Goal: Information Seeking & Learning: Learn about a topic

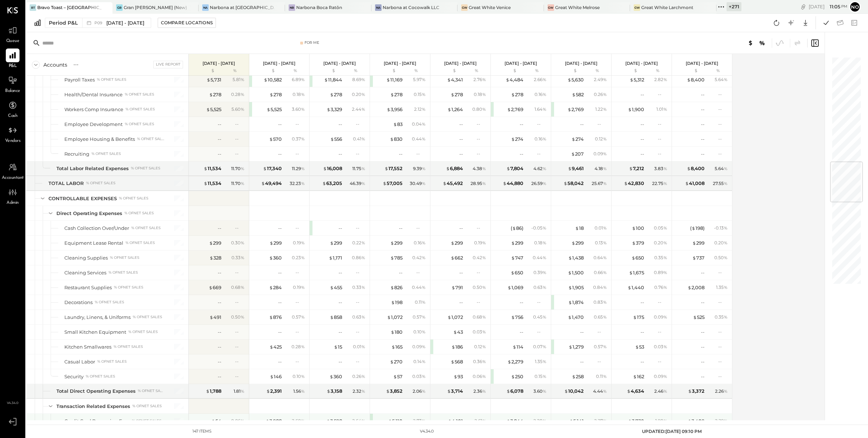
scroll to position [890, 0]
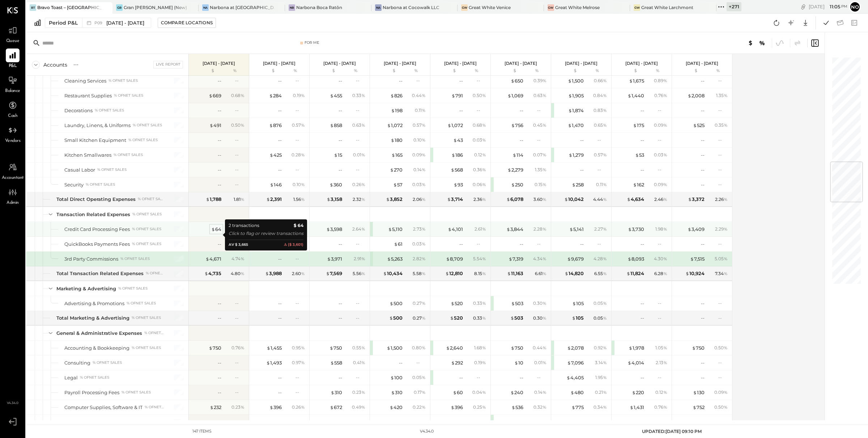
click at [221, 232] on div "$ 64" at bounding box center [216, 229] width 10 height 7
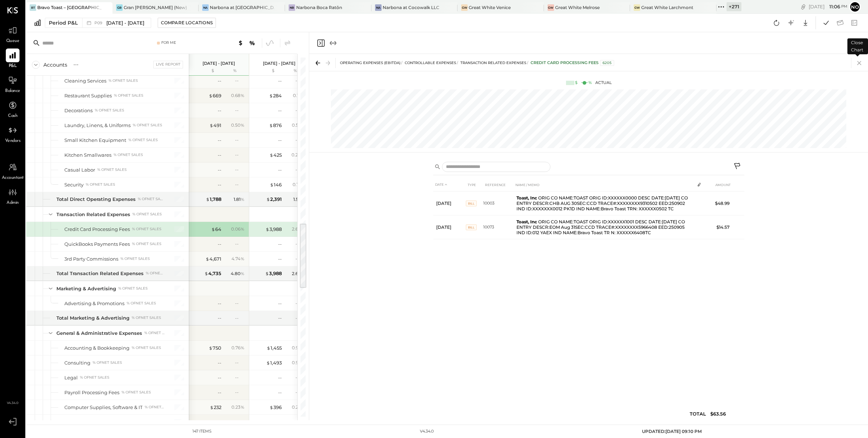
click at [860, 63] on icon at bounding box center [859, 63] width 10 height 10
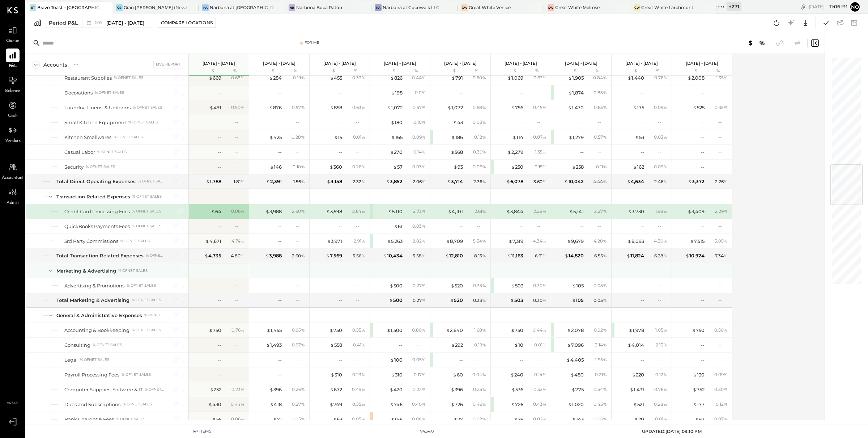
scroll to position [908, 0]
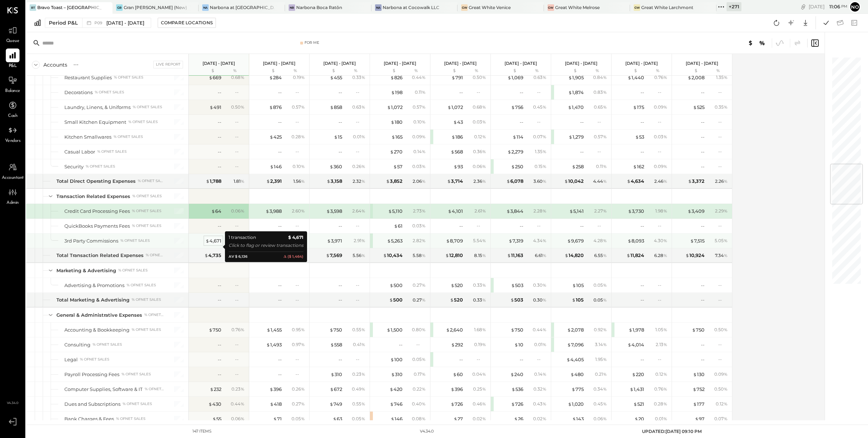
click at [215, 244] on div "$ 4,671" at bounding box center [213, 240] width 16 height 7
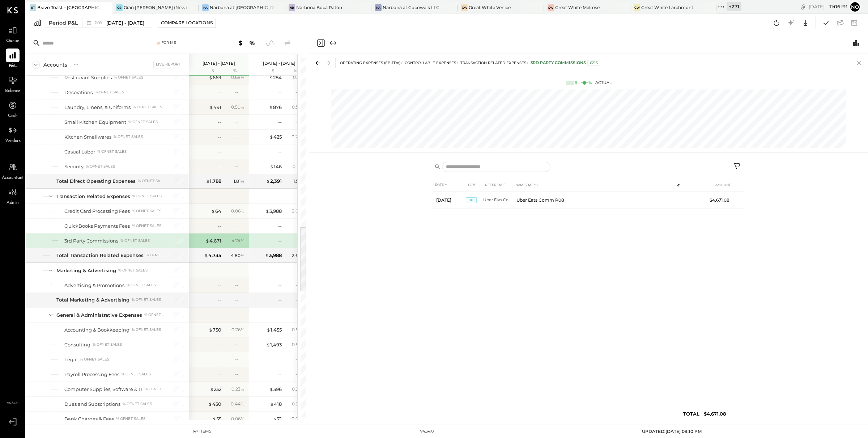
click at [856, 63] on icon at bounding box center [859, 63] width 10 height 10
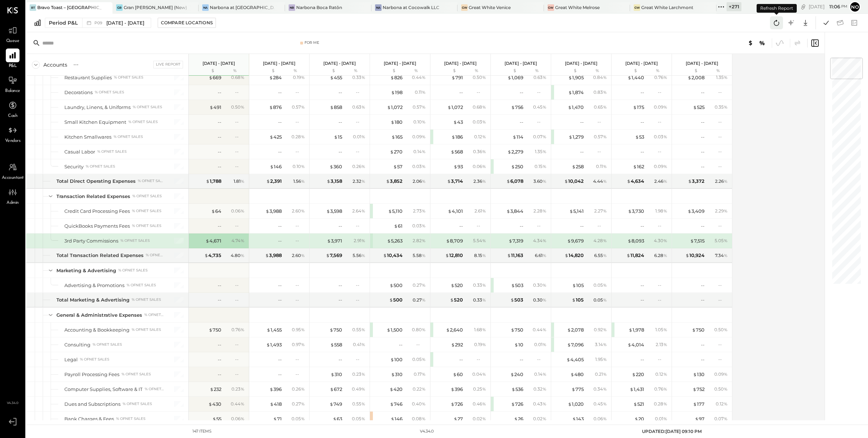
click at [778, 22] on icon at bounding box center [776, 23] width 5 height 6
click at [824, 21] on icon at bounding box center [825, 22] width 9 height 9
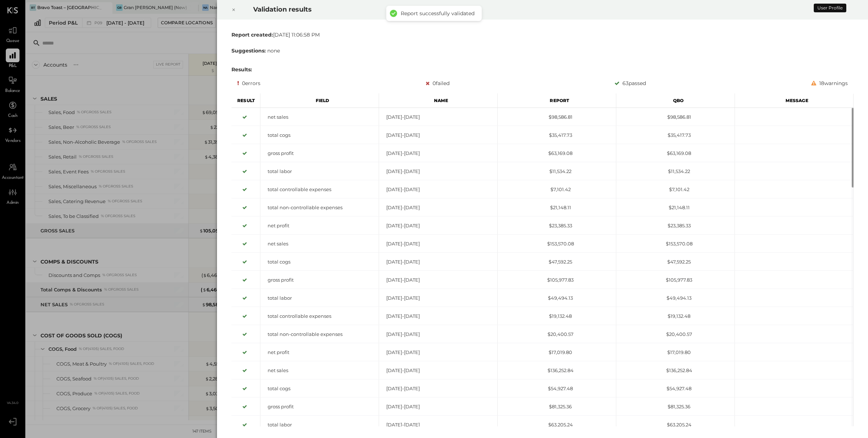
scroll to position [900, 0]
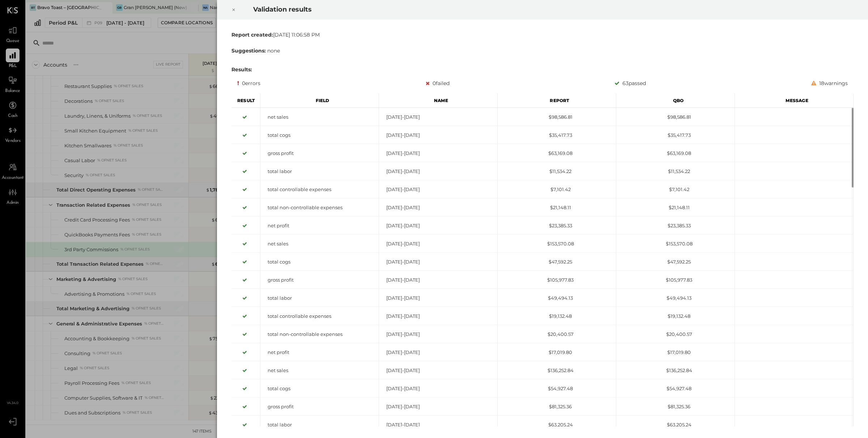
click at [231, 8] on icon at bounding box center [233, 9] width 4 height 9
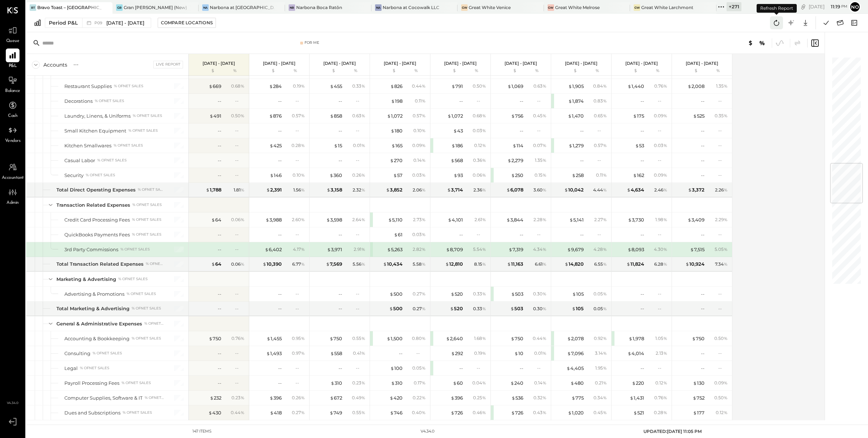
click at [777, 22] on icon at bounding box center [776, 22] width 9 height 9
click at [824, 22] on icon at bounding box center [825, 22] width 9 height 9
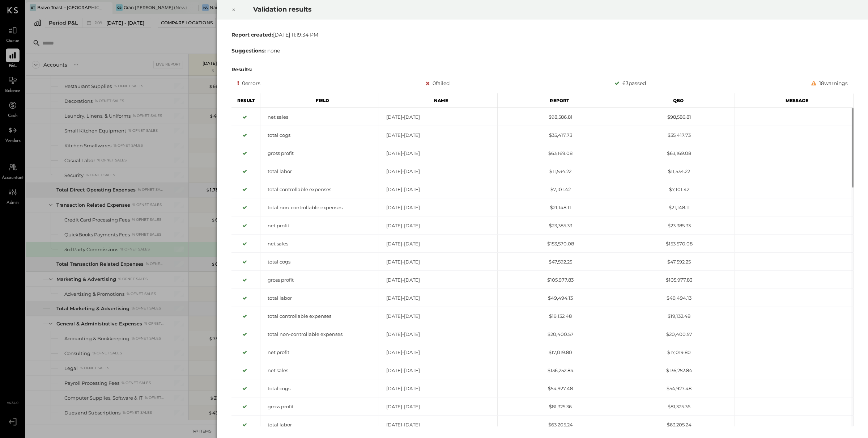
click at [234, 10] on icon at bounding box center [233, 9] width 4 height 9
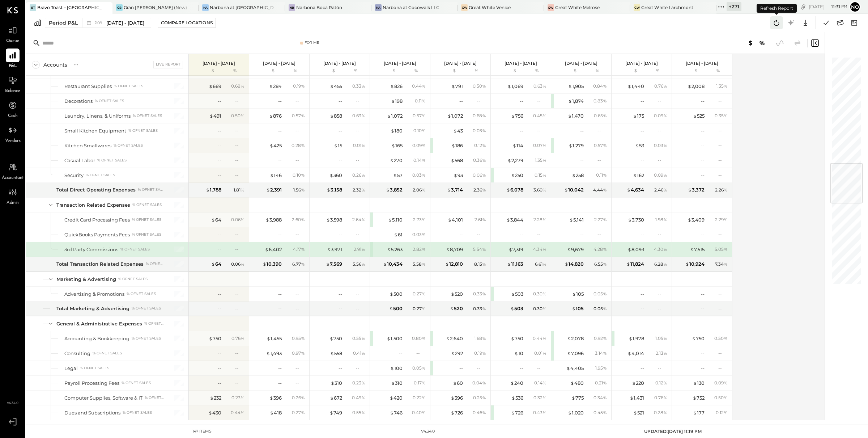
click at [773, 23] on icon at bounding box center [776, 22] width 9 height 9
click at [822, 26] on icon at bounding box center [825, 22] width 9 height 9
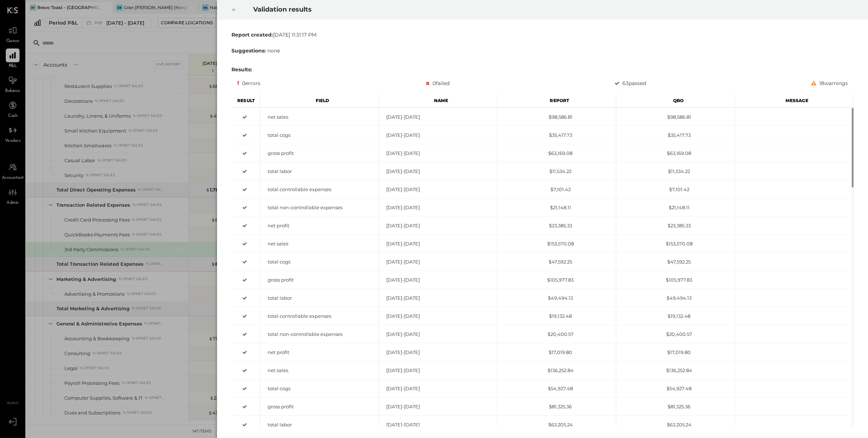
click at [235, 9] on icon at bounding box center [233, 9] width 4 height 9
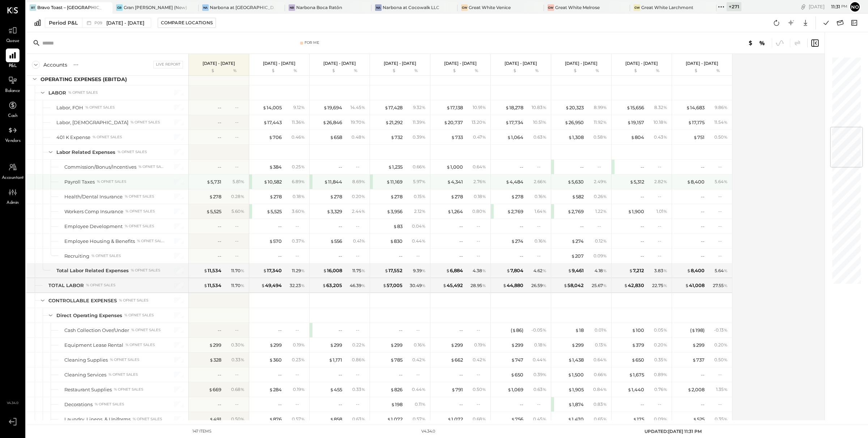
scroll to position [590, 0]
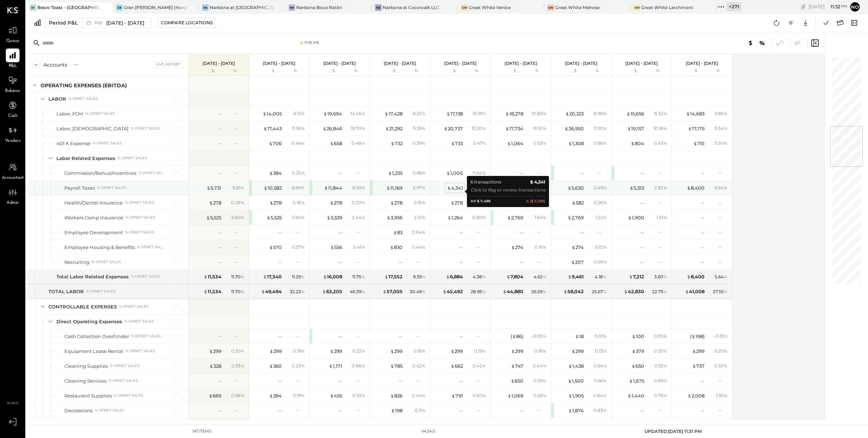
click at [454, 189] on div "$ 4,341" at bounding box center [455, 187] width 16 height 7
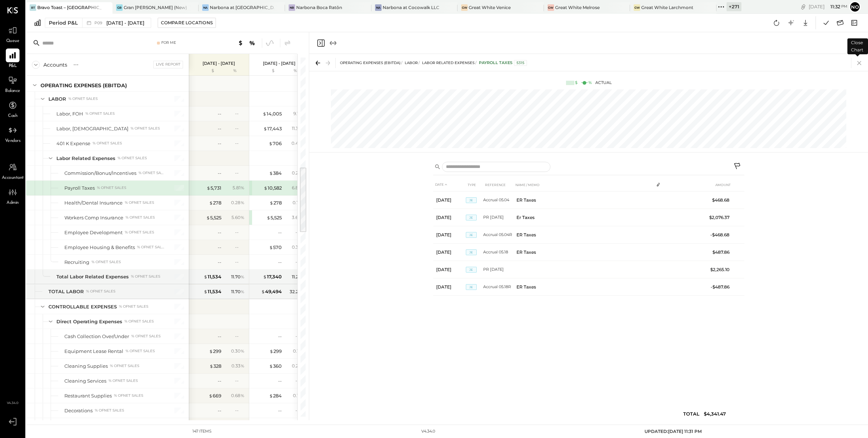
click at [863, 62] on icon at bounding box center [859, 63] width 10 height 10
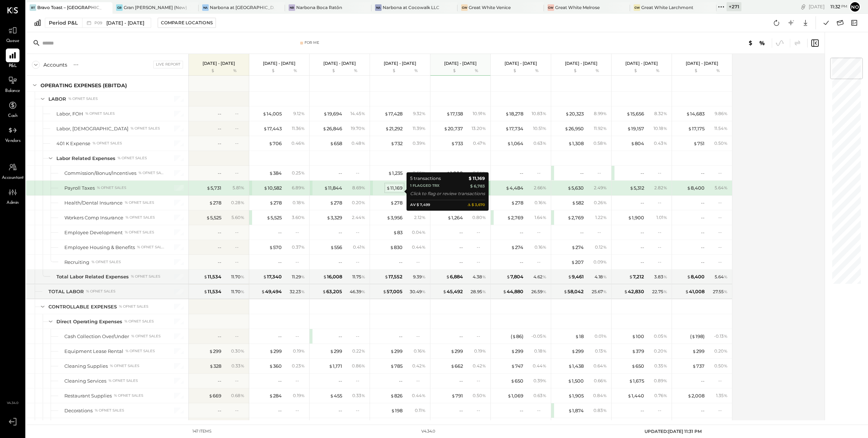
click at [400, 191] on div "$ 11,169" at bounding box center [394, 187] width 16 height 7
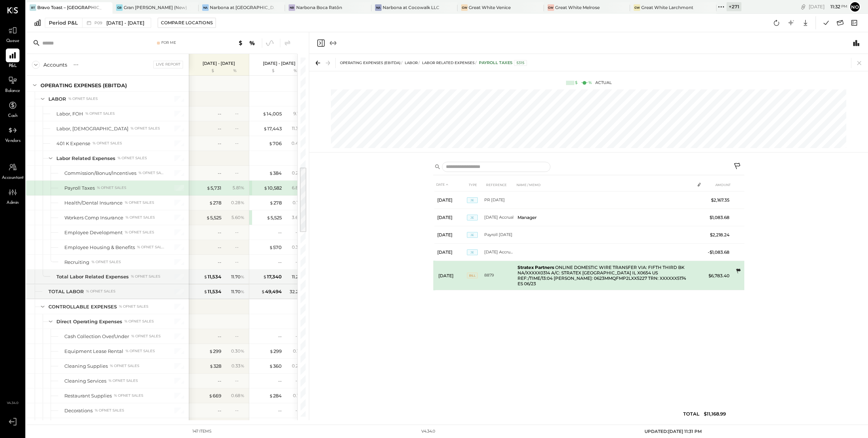
click at [738, 271] on icon at bounding box center [738, 270] width 5 height 5
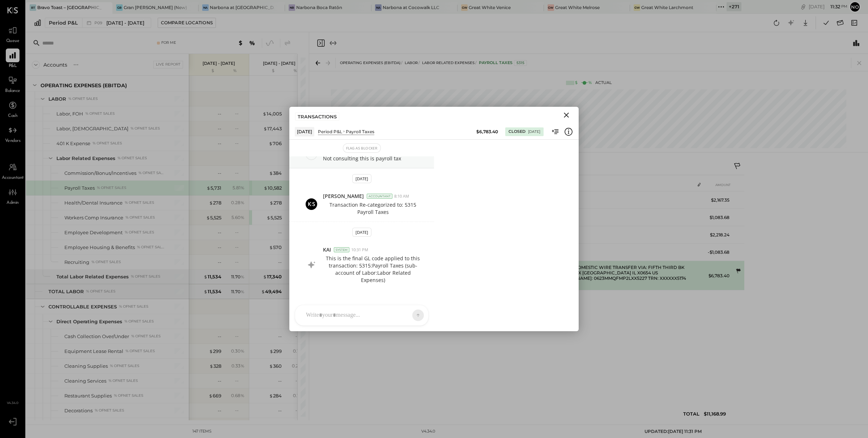
scroll to position [20, 0]
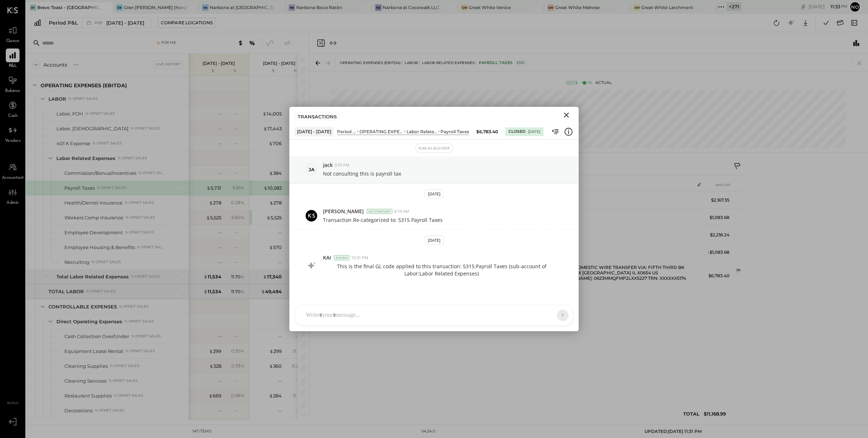
click at [562, 117] on icon "Close" at bounding box center [566, 115] width 9 height 9
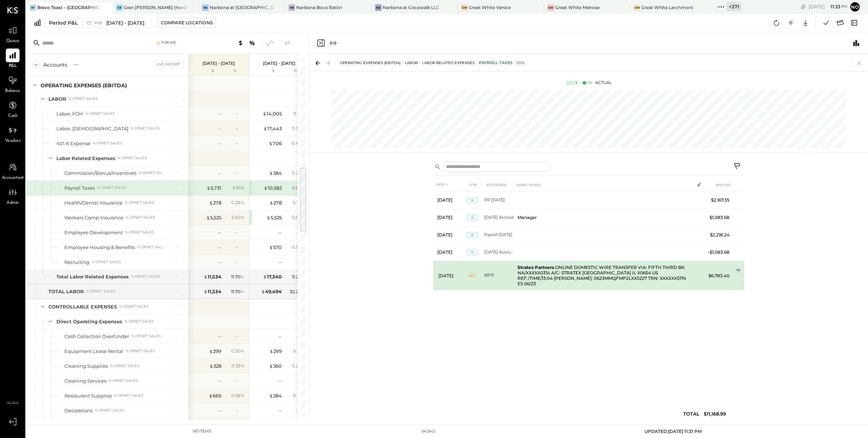
click at [533, 273] on td "Stratex Partners ONLINE DOMESTIC WIRE TRANSFER VIA: FIFTH THIRD BK NA/XXXXX0314…" at bounding box center [605, 275] width 180 height 29
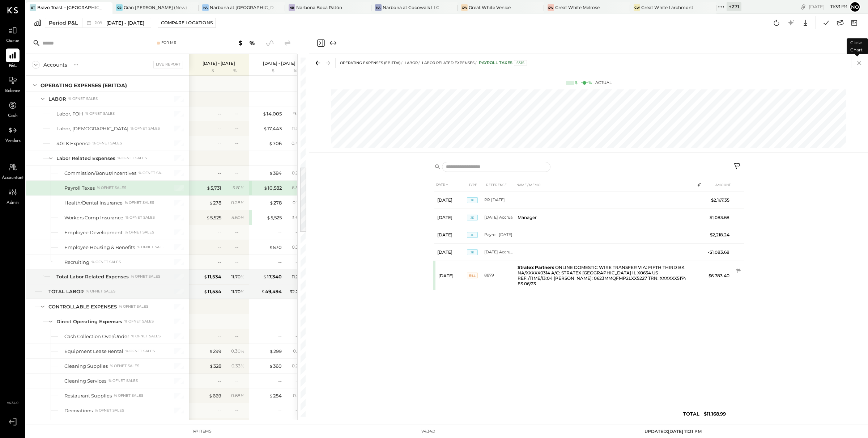
click at [863, 64] on icon at bounding box center [859, 63] width 10 height 10
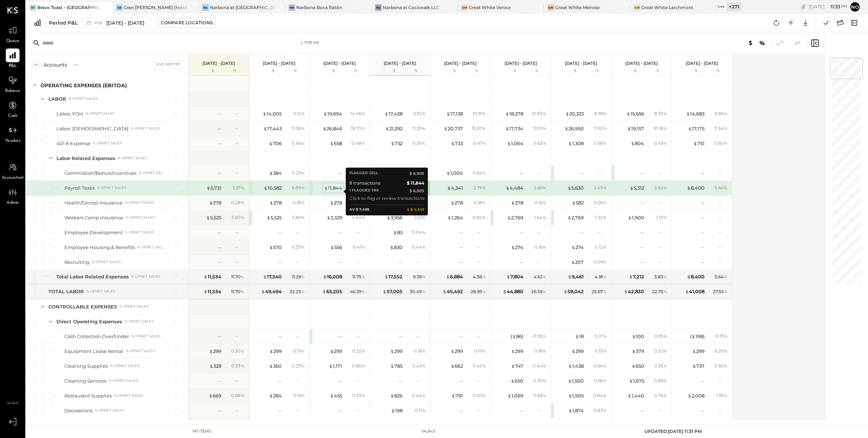
click at [331, 190] on div "$ 11,844" at bounding box center [333, 187] width 18 height 7
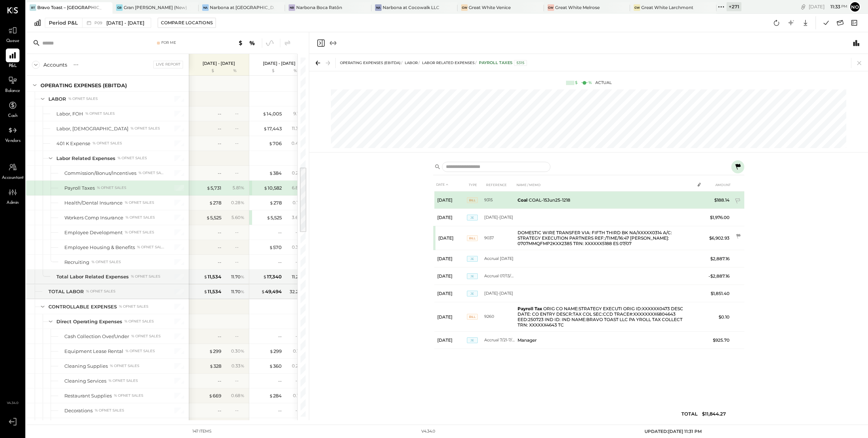
click at [468, 201] on span "BILL" at bounding box center [472, 200] width 11 height 6
click at [695, 200] on td at bounding box center [699, 198] width 10 height 14
click at [699, 201] on td at bounding box center [699, 198] width 10 height 14
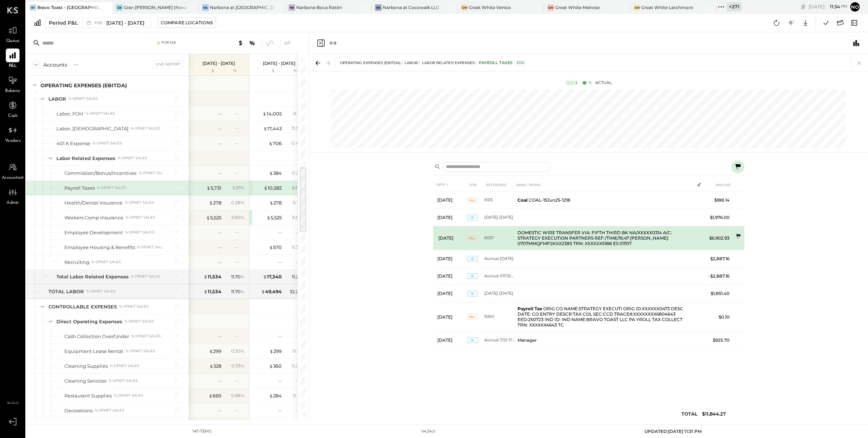
click at [739, 235] on icon at bounding box center [738, 236] width 5 height 5
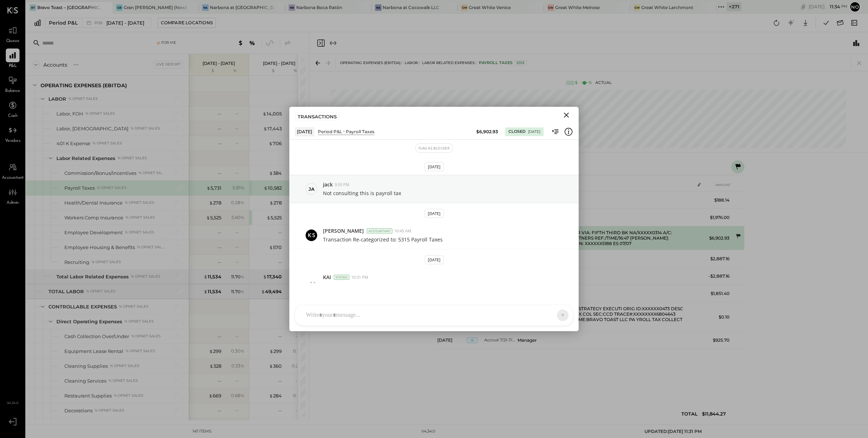
scroll to position [20, 0]
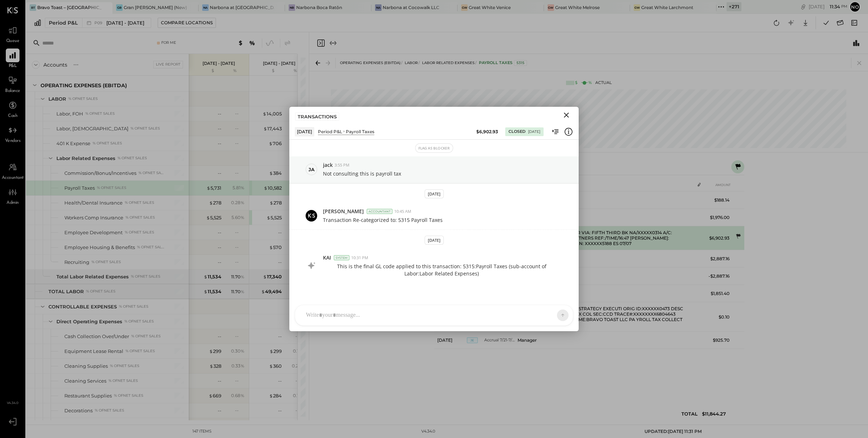
click at [739, 235] on icon at bounding box center [738, 236] width 5 height 5
click at [734, 238] on icon at bounding box center [737, 235] width 7 height 7
click at [571, 113] on button "Close" at bounding box center [566, 114] width 13 height 9
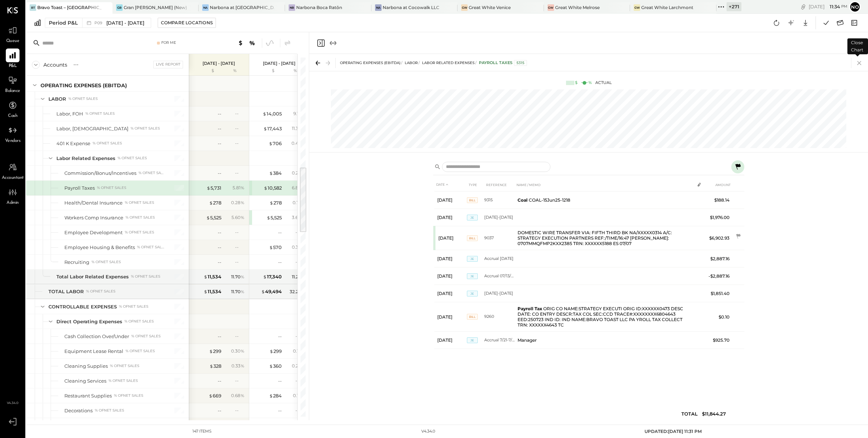
click at [859, 64] on icon at bounding box center [859, 63] width 10 height 10
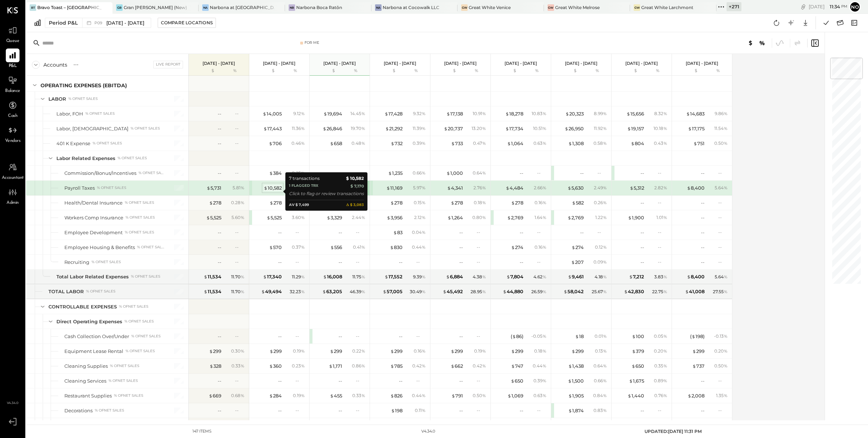
click at [266, 191] on span "$" at bounding box center [266, 188] width 4 height 6
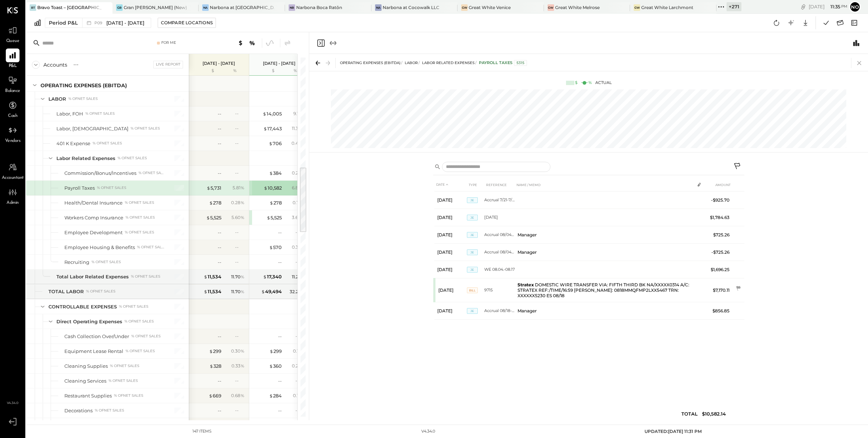
click at [861, 64] on icon at bounding box center [859, 63] width 4 height 4
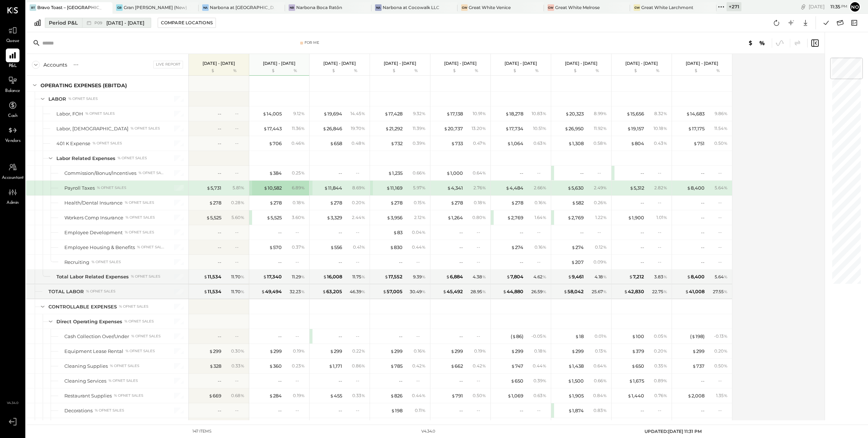
click at [107, 23] on span "[DATE] - [DATE]" at bounding box center [125, 23] width 38 height 7
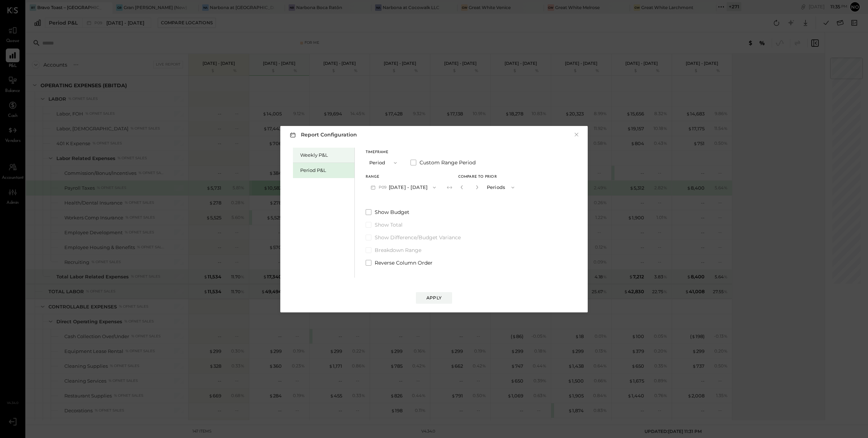
click at [316, 153] on div "Weekly P&L" at bounding box center [325, 154] width 51 height 7
click at [461, 188] on div "Compare" at bounding box center [465, 188] width 24 height 6
click at [478, 187] on icon "button" at bounding box center [478, 187] width 2 height 4
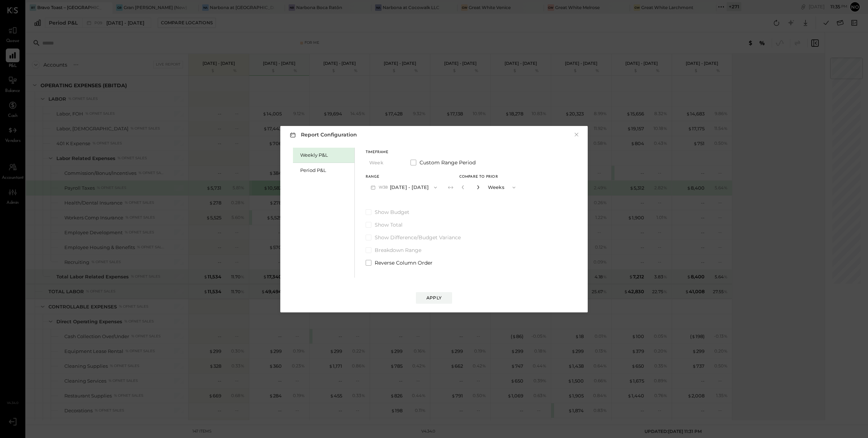
type input "*"
click at [423, 300] on button "Apply" at bounding box center [434, 298] width 36 height 12
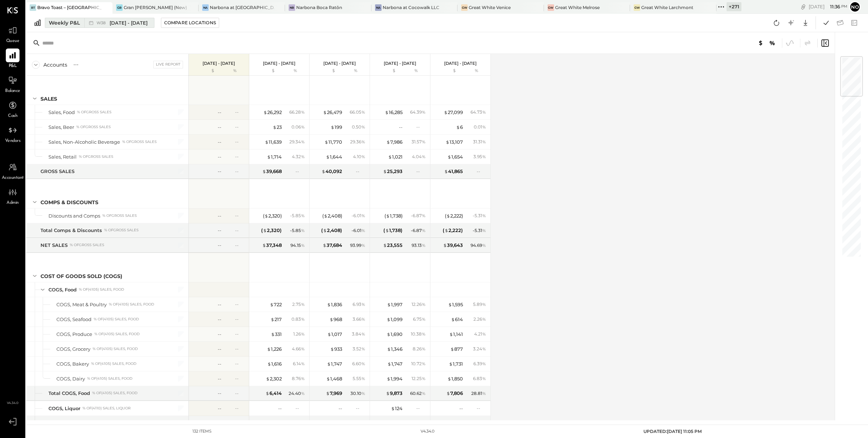
click at [144, 23] on span "[DATE] - [DATE]" at bounding box center [129, 23] width 38 height 7
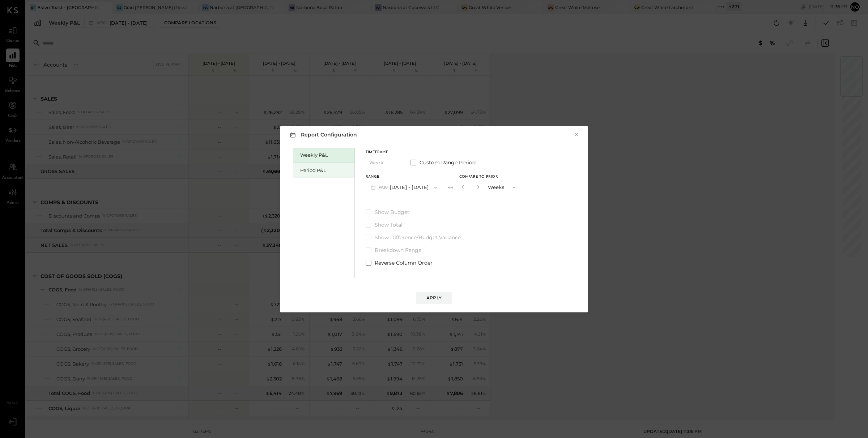
click at [308, 170] on div "Period P&L" at bounding box center [325, 170] width 51 height 7
click at [403, 186] on button "P09 [DATE] - [DATE]" at bounding box center [403, 186] width 75 height 13
click at [407, 200] on span "[DATE] - [DATE]" at bounding box center [400, 203] width 34 height 6
click at [475, 191] on div "Compare" at bounding box center [464, 188] width 24 height 6
click at [479, 188] on icon "button" at bounding box center [477, 187] width 4 height 4
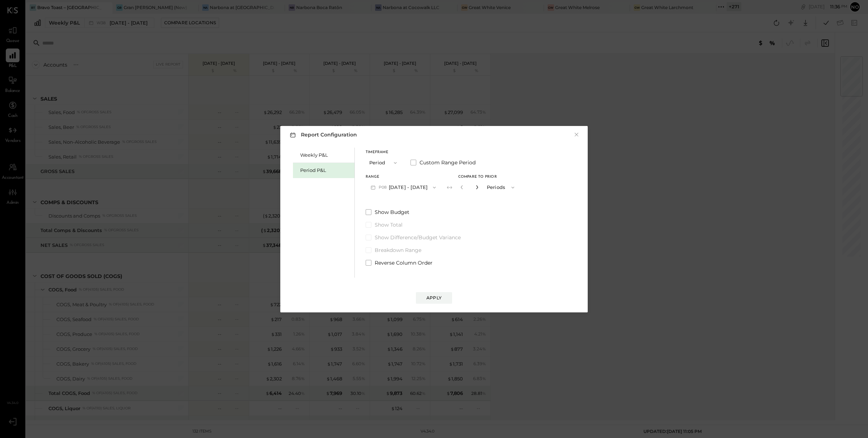
click at [479, 188] on icon "button" at bounding box center [477, 187] width 4 height 4
type input "*"
click at [440, 296] on div "Apply" at bounding box center [433, 297] width 15 height 6
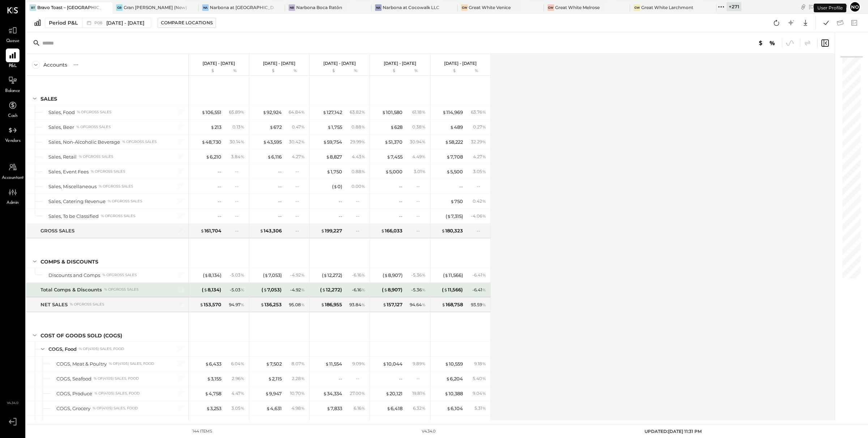
scroll to position [512, 0]
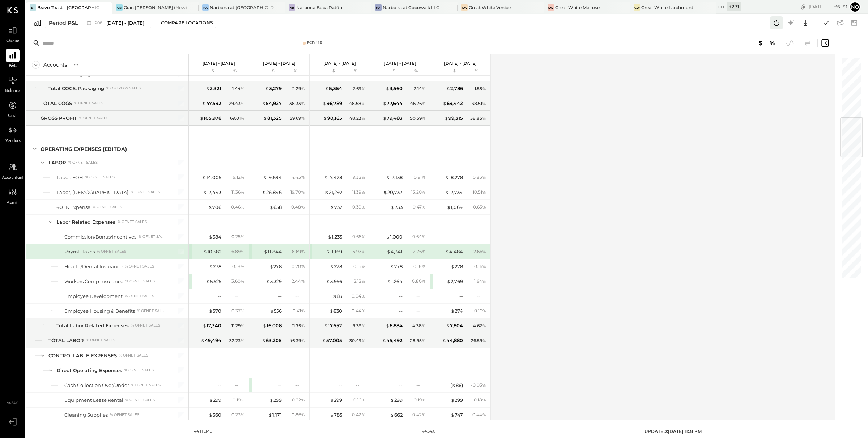
click at [773, 24] on icon at bounding box center [776, 22] width 9 height 9
click at [828, 25] on icon at bounding box center [825, 22] width 9 height 9
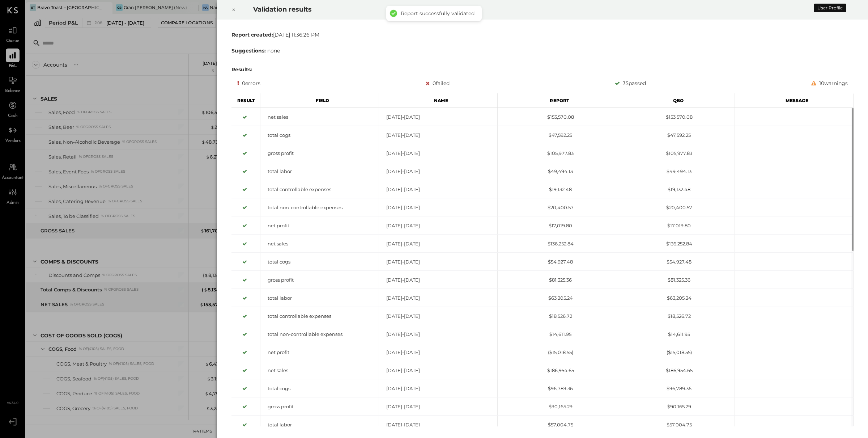
scroll to position [512, 0]
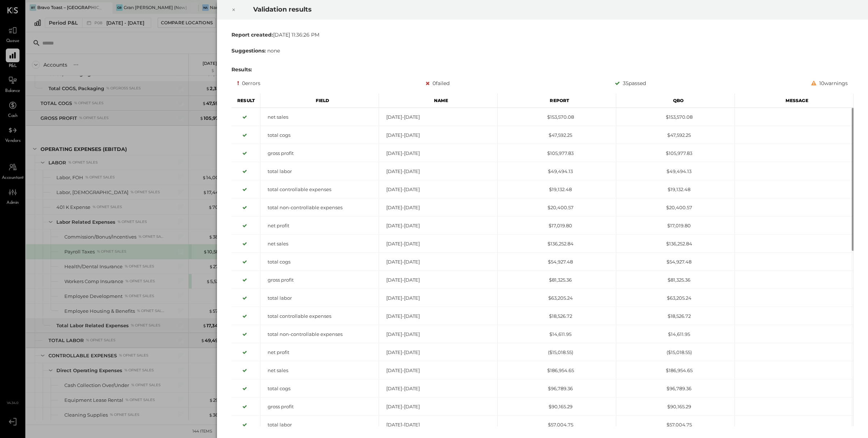
click at [235, 11] on icon at bounding box center [233, 9] width 4 height 9
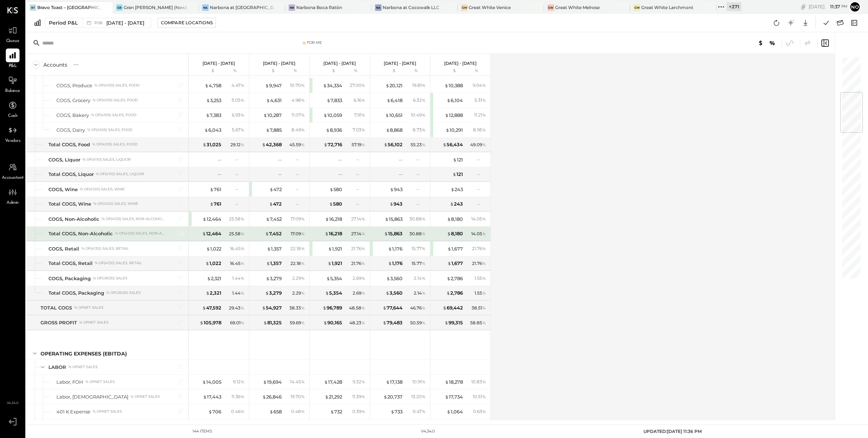
scroll to position [302, 0]
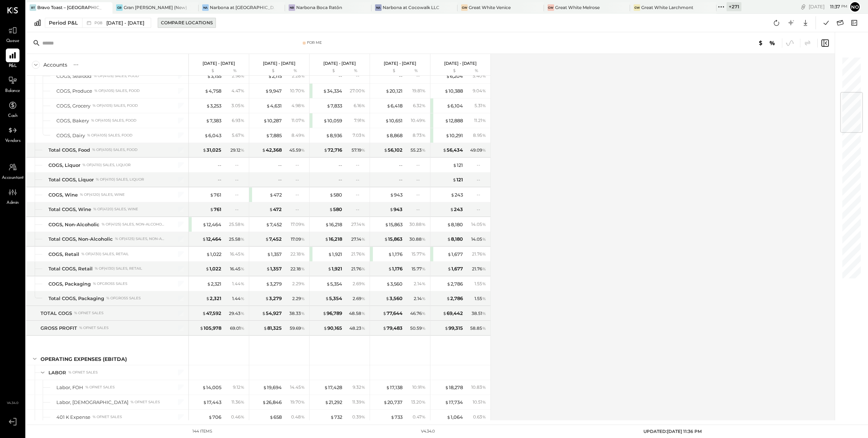
click at [212, 25] on div "Compare Locations" at bounding box center [187, 23] width 52 height 6
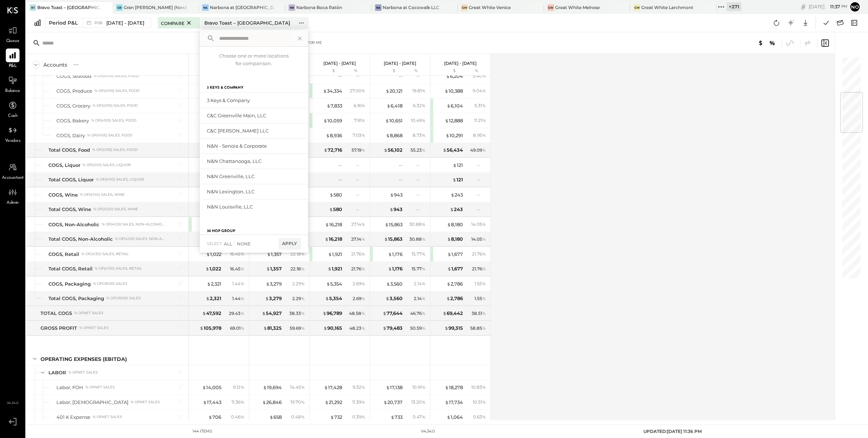
click at [159, 31] on div "Period P&L P08 [DATE] - [DATE] Compare Bravo Toast – [GEOGRAPHIC_DATA] Choose o…" at bounding box center [447, 23] width 842 height 18
click at [76, 22] on div "Period P&L" at bounding box center [63, 22] width 29 height 7
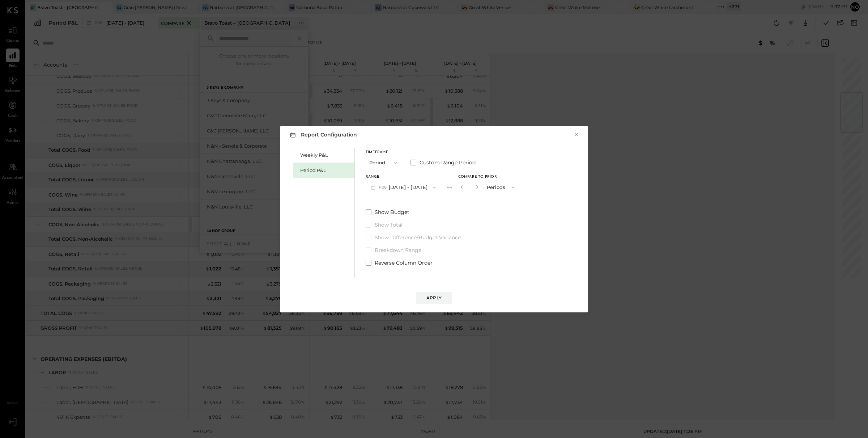
click at [425, 184] on button "P08 [DATE] - [DATE]" at bounding box center [403, 186] width 75 height 13
click at [401, 188] on span "[DATE] - [DATE]" at bounding box center [400, 188] width 34 height 6
click at [436, 296] on div "Apply" at bounding box center [433, 297] width 15 height 6
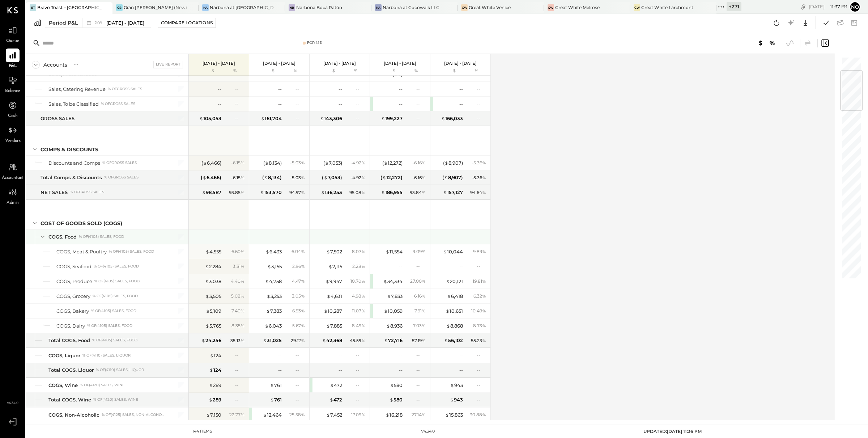
scroll to position [118, 0]
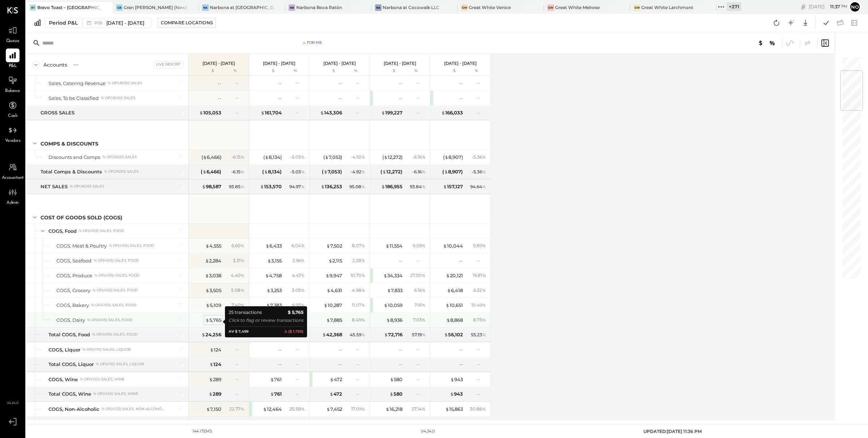
click at [215, 319] on div "$ 5,765" at bounding box center [213, 319] width 16 height 7
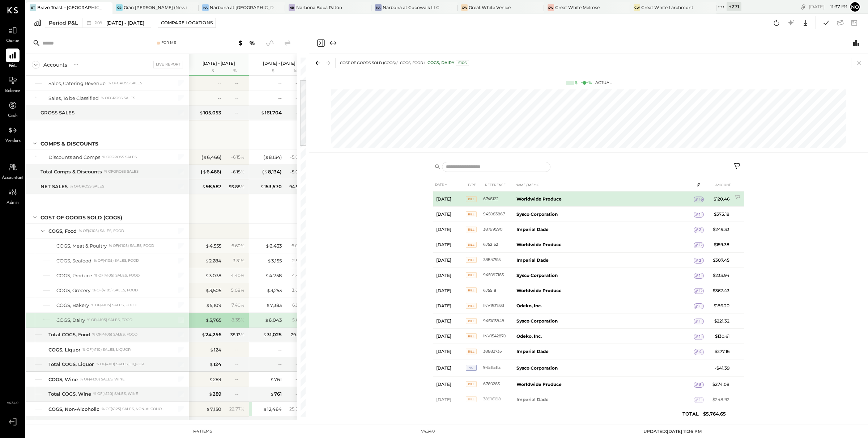
click at [699, 201] on span "16" at bounding box center [701, 199] width 4 height 5
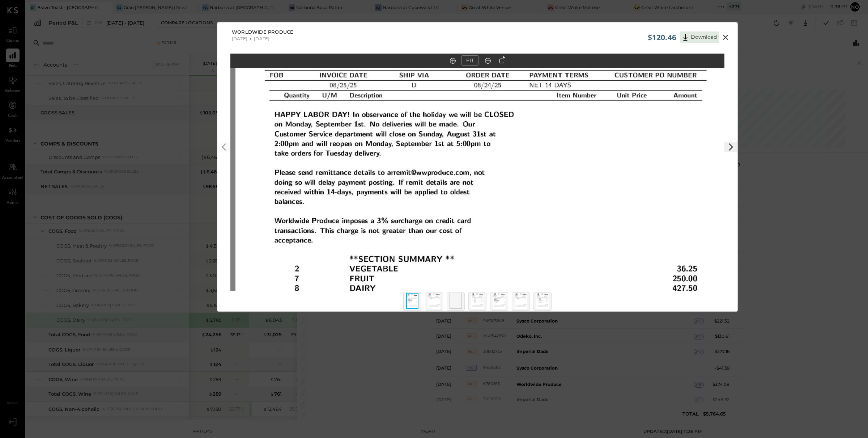
drag, startPoint x: 464, startPoint y: 192, endPoint x: 467, endPoint y: 256, distance: 64.1
click at [467, 263] on img at bounding box center [482, 203] width 494 height 639
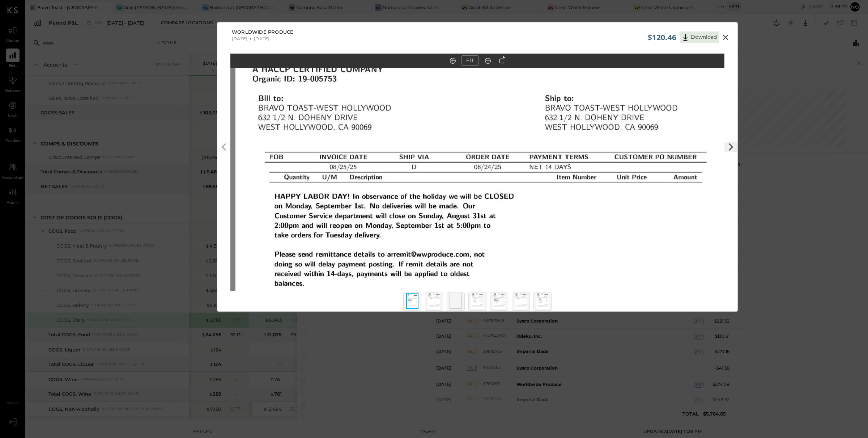
drag, startPoint x: 465, startPoint y: 163, endPoint x: 466, endPoint y: 232, distance: 69.1
click at [466, 232] on img at bounding box center [482, 285] width 494 height 639
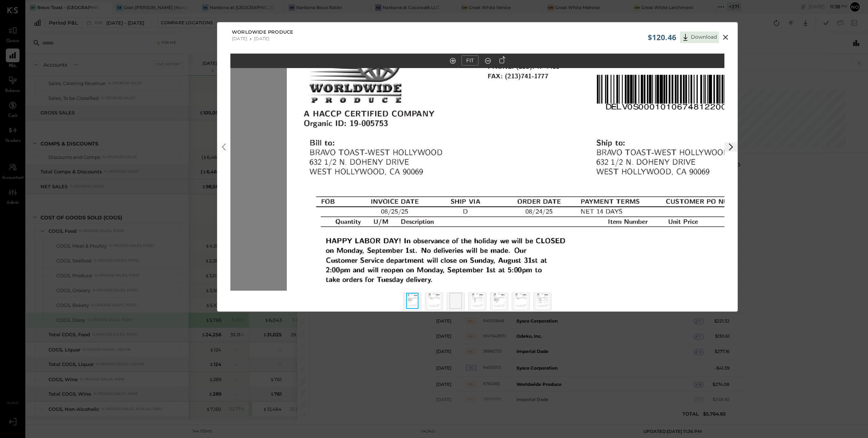
drag, startPoint x: 469, startPoint y: 148, endPoint x: 522, endPoint y: 173, distance: 58.1
click at [522, 173] on img at bounding box center [534, 329] width 494 height 639
click at [724, 38] on icon at bounding box center [725, 37] width 5 height 5
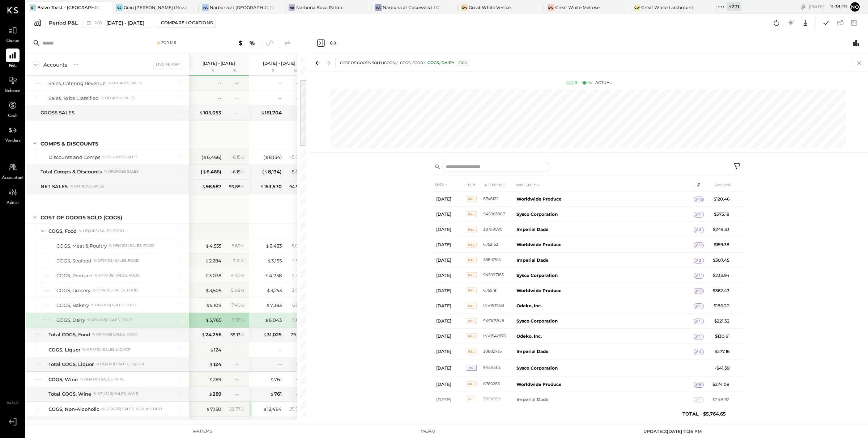
click at [858, 65] on icon at bounding box center [859, 63] width 10 height 10
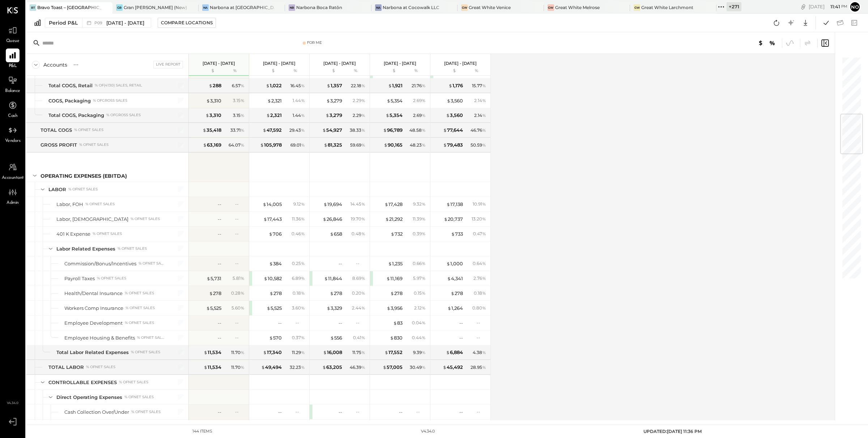
scroll to position [503, 0]
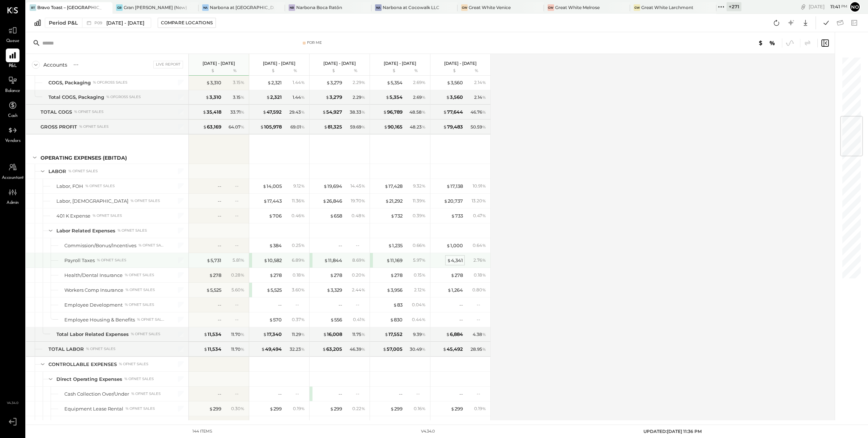
click at [455, 264] on div "$ 4,341" at bounding box center [455, 260] width 16 height 7
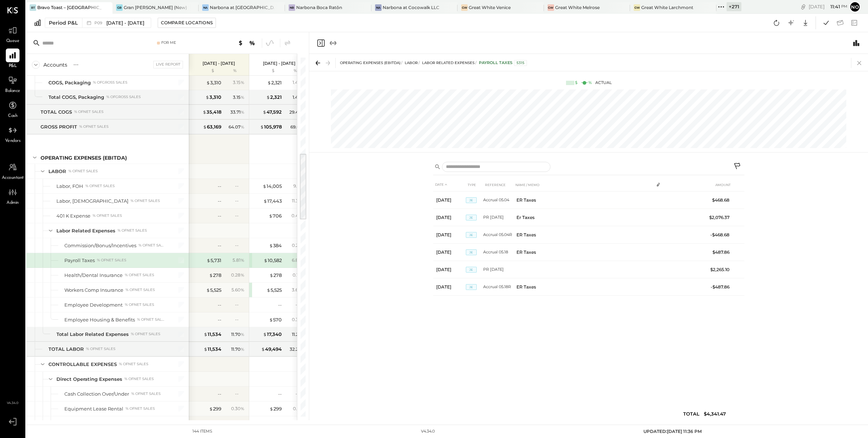
click at [861, 61] on icon at bounding box center [859, 63] width 10 height 10
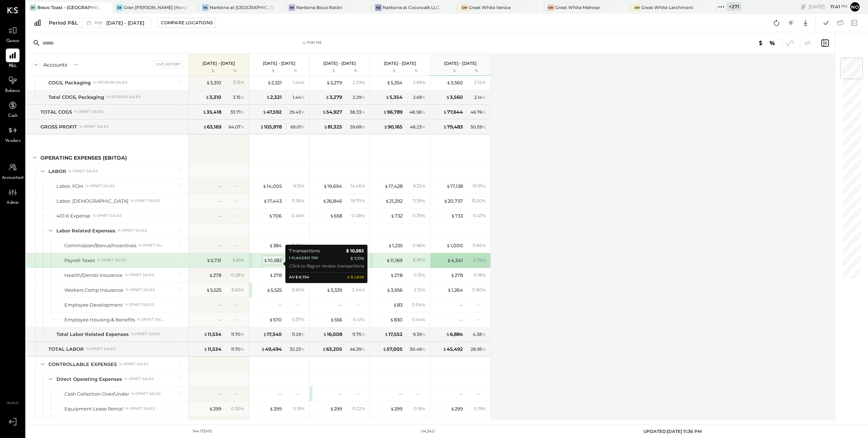
click at [281, 264] on div "$ 10,582" at bounding box center [273, 260] width 18 height 7
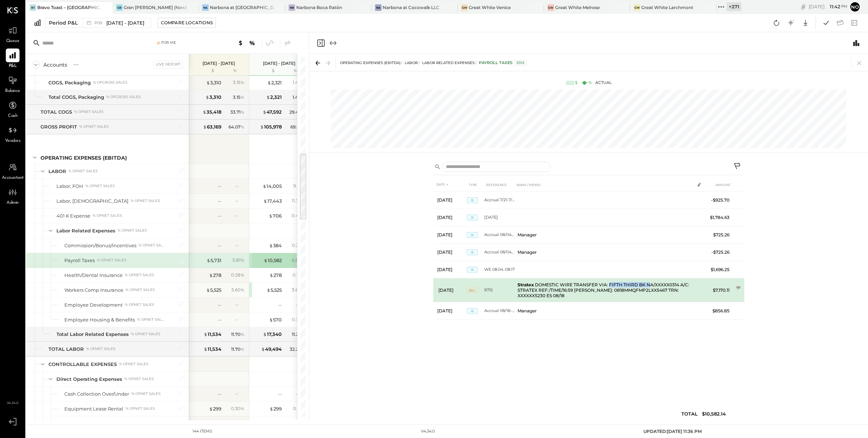
drag, startPoint x: 608, startPoint y: 283, endPoint x: 646, endPoint y: 285, distance: 38.4
click at [646, 285] on td "Stratex DOMESTIC WIRE TRANSFER VIA: FIFTH THIRD BK NA/XXXXX0314 A/C: STRATEX RE…" at bounding box center [605, 290] width 180 height 24
copy td "FIFTH THIRD BK N"
drag, startPoint x: 517, startPoint y: 291, endPoint x: 536, endPoint y: 290, distance: 18.5
click at [536, 290] on td "Stratex DOMESTIC WIRE TRANSFER VIA: FIFTH THIRD BK NA/XXXXX0314 A/C: STRATEX RE…" at bounding box center [605, 290] width 180 height 24
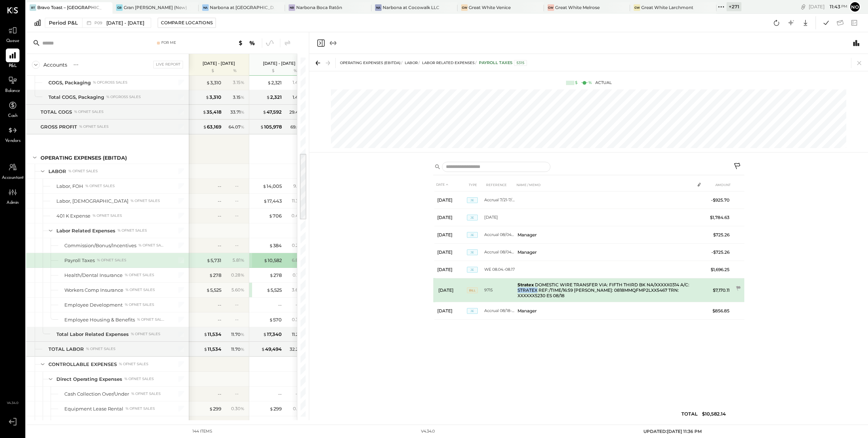
copy td "STRATEX"
drag, startPoint x: 522, startPoint y: 282, endPoint x: 549, endPoint y: 281, distance: 26.4
click at [552, 281] on td "Stratex DOMESTIC WIRE TRANSFER VIA: FIFTH THIRD BK NA/XXXXX0314 A/C: STRATEX RE…" at bounding box center [605, 290] width 180 height 24
drag, startPoint x: 517, startPoint y: 285, endPoint x: 559, endPoint y: 297, distance: 43.6
click at [559, 297] on td "Stratex DOMESTIC WIRE TRANSFER VIA: FIFTH THIRD BK NA/XXXXX0314 A/C: STRATEX RE…" at bounding box center [605, 290] width 180 height 24
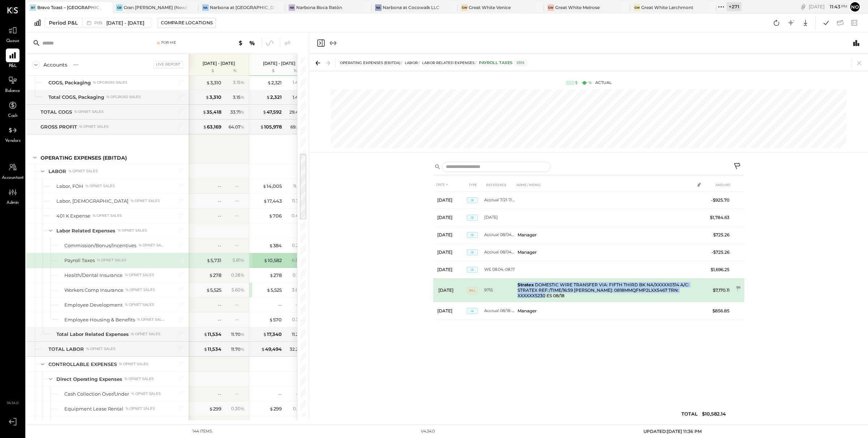
copy td "Stratex DOMESTIC WIRE TRANSFER VIA: FIFTH THIRD BK NA/XXXXX0314 A/C: STRATEX RE…"
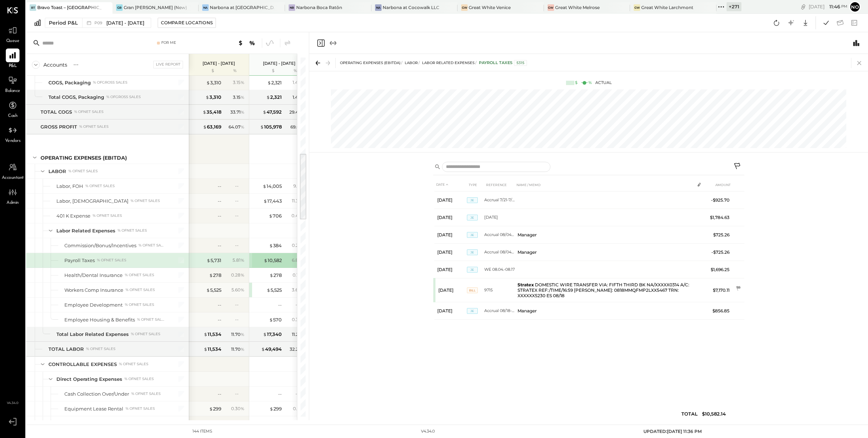
click at [857, 62] on icon at bounding box center [859, 63] width 10 height 10
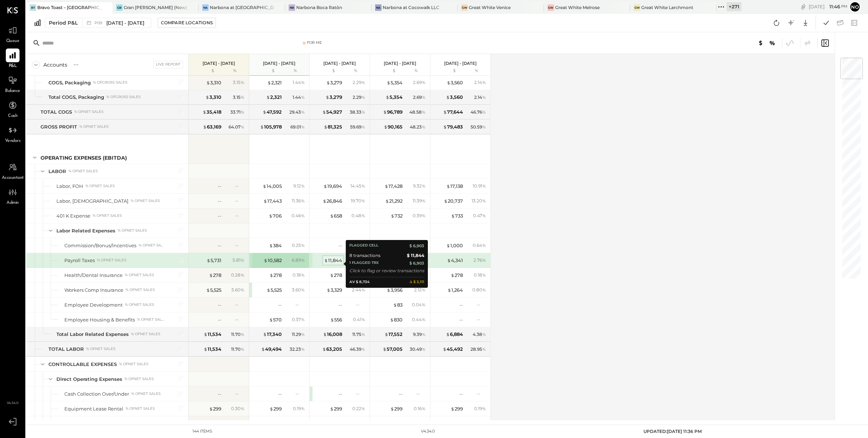
click at [336, 263] on div "$ 11,844" at bounding box center [333, 260] width 18 height 7
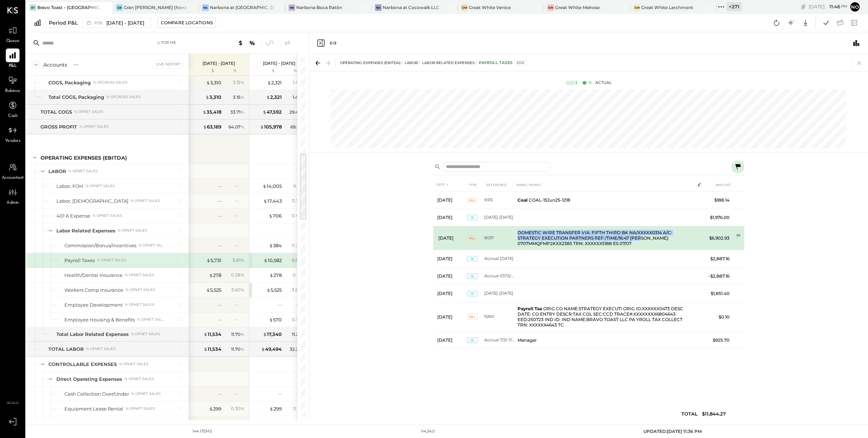
drag, startPoint x: 518, startPoint y: 232, endPoint x: 637, endPoint y: 236, distance: 119.4
click at [641, 236] on td "DOMESTIC WIRE TRANSFER VIA: FIFTH THIRD BK NA/XXXXX0314 A/C: STRATEGY EXECUTION…" at bounding box center [605, 238] width 180 height 24
copy td "DOMESTIC WIRE TRANSFER VIA: FIFTH THIRD BK NA/XXXXX0314 A/C: STRATEGY EXECUTION…"
click at [739, 238] on icon at bounding box center [737, 235] width 7 height 7
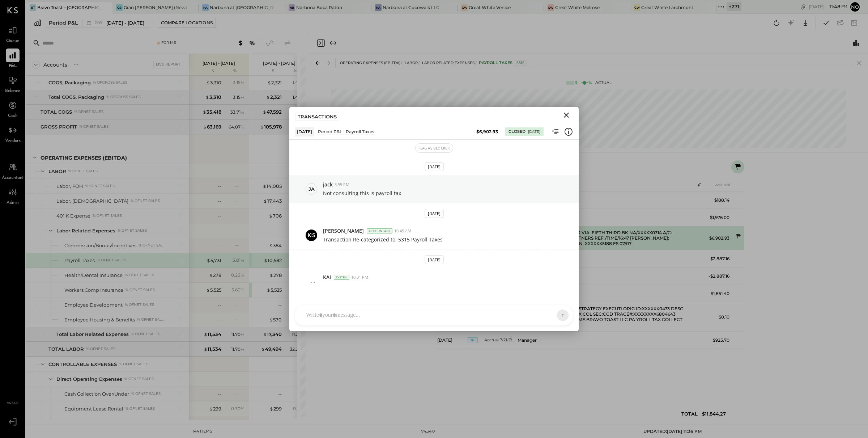
scroll to position [20, 0]
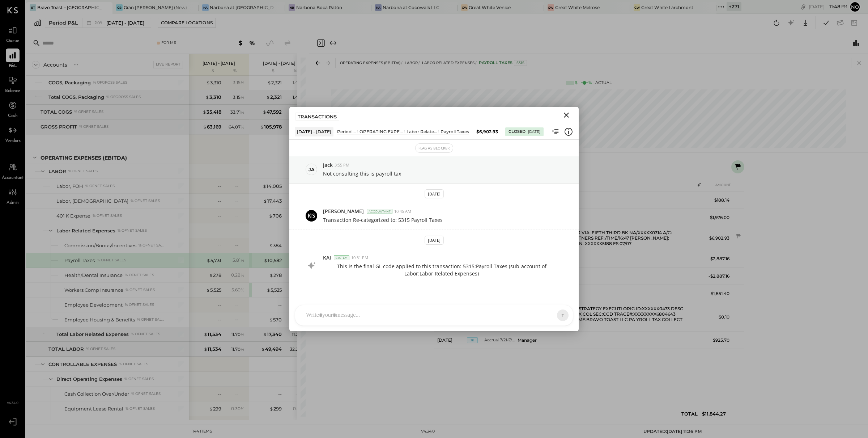
click at [565, 115] on icon "Close" at bounding box center [566, 115] width 9 height 9
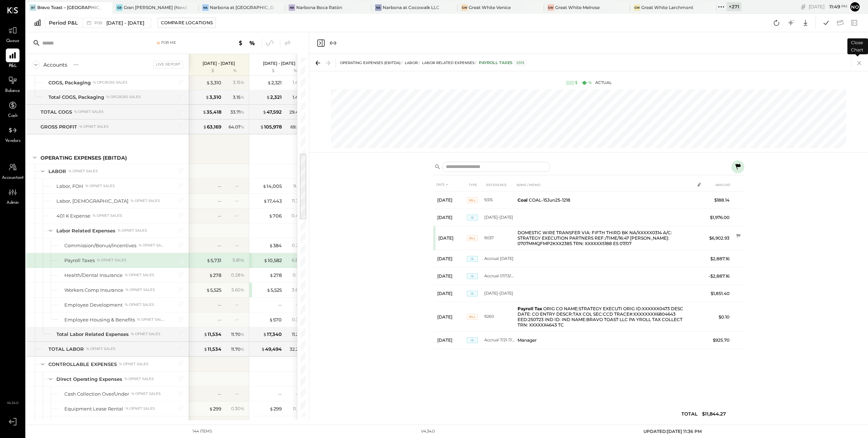
click at [858, 63] on icon at bounding box center [859, 63] width 4 height 4
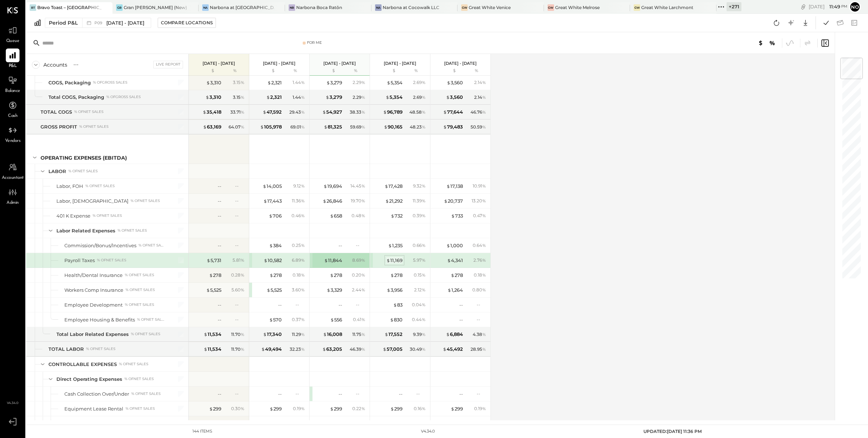
click at [394, 264] on div "$ 11,169" at bounding box center [394, 260] width 16 height 7
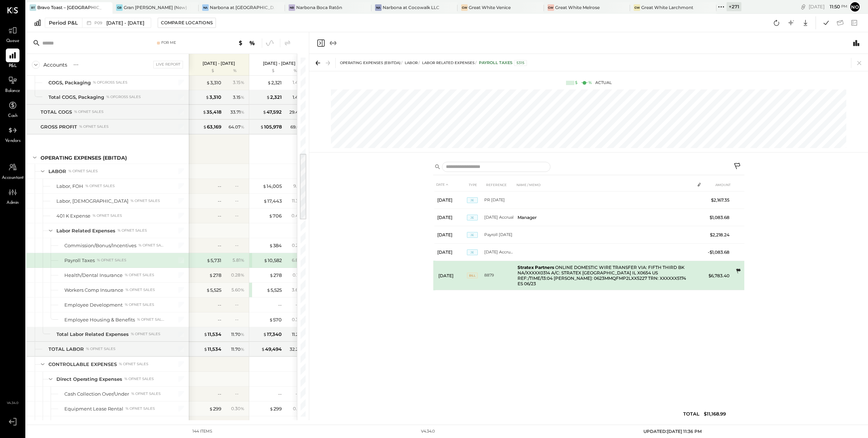
click at [739, 270] on icon at bounding box center [738, 270] width 5 height 5
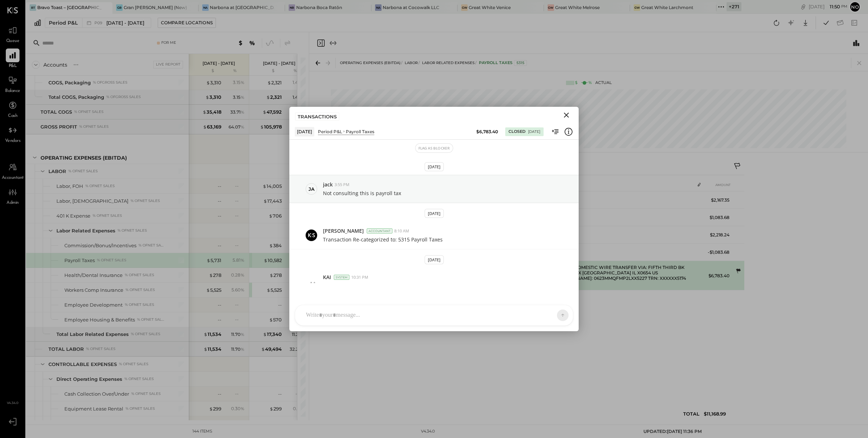
scroll to position [20, 0]
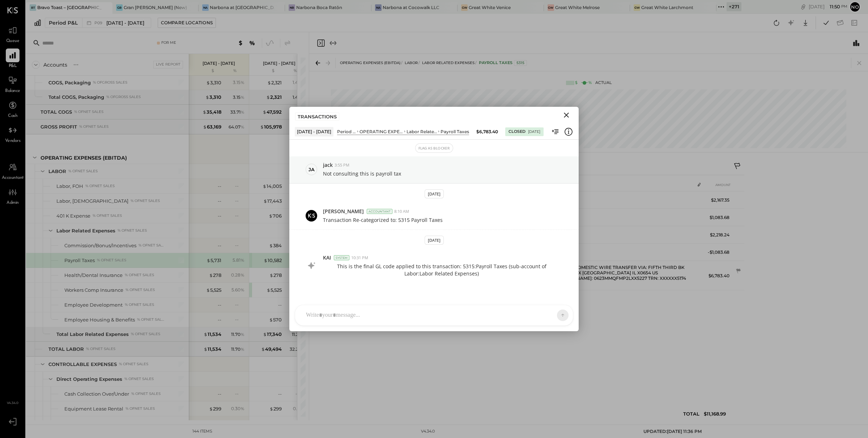
click at [567, 115] on icon "Close" at bounding box center [566, 115] width 9 height 9
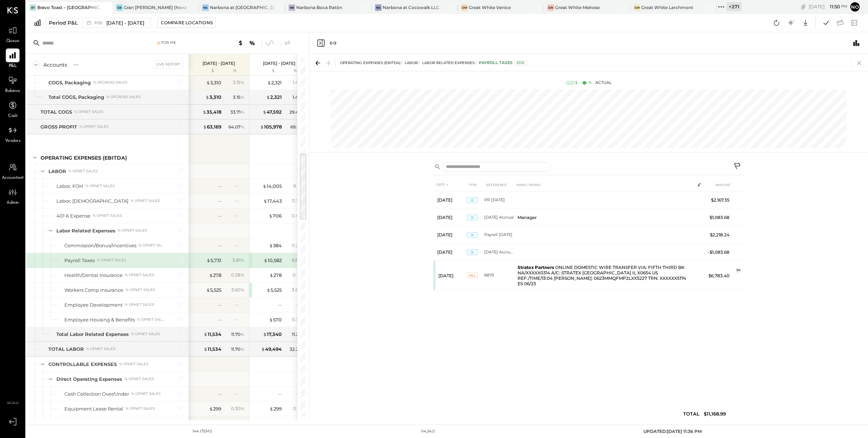
click at [857, 61] on icon at bounding box center [859, 63] width 10 height 10
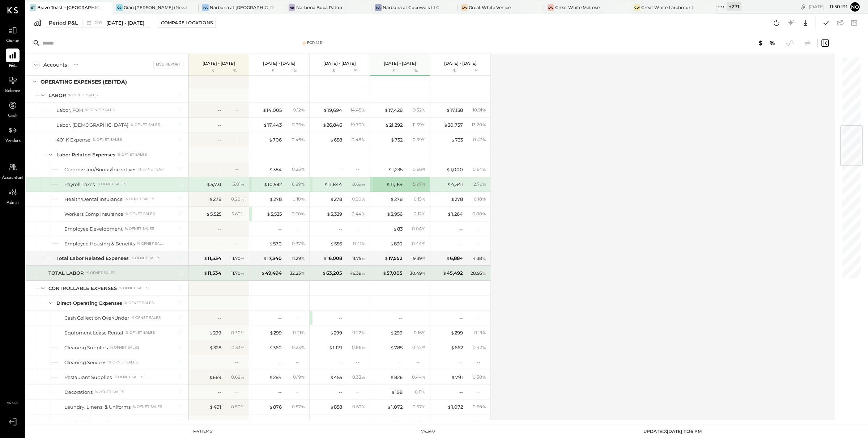
scroll to position [585, 0]
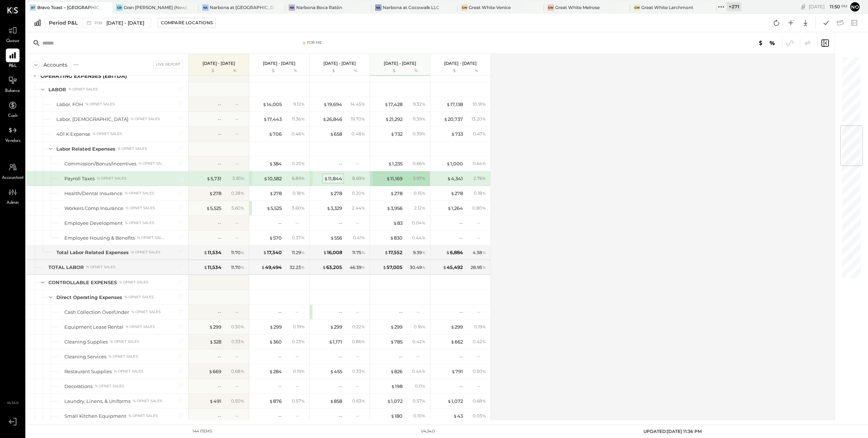
click at [332, 182] on div "$ 11,844" at bounding box center [333, 178] width 18 height 7
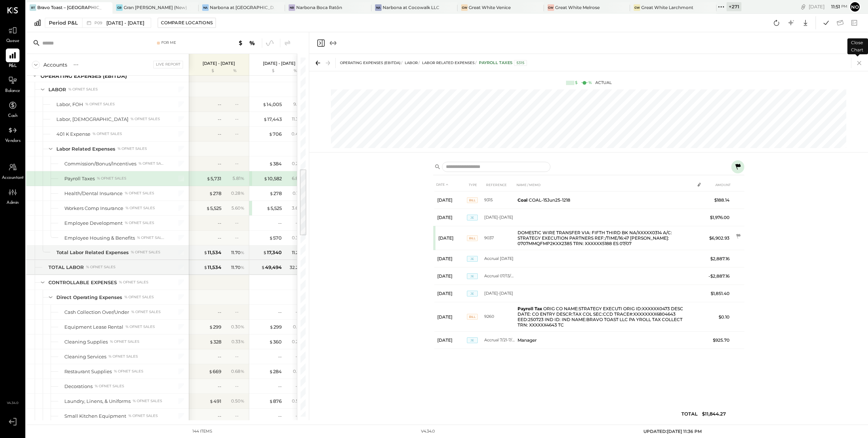
click at [859, 62] on icon at bounding box center [859, 63] width 10 height 10
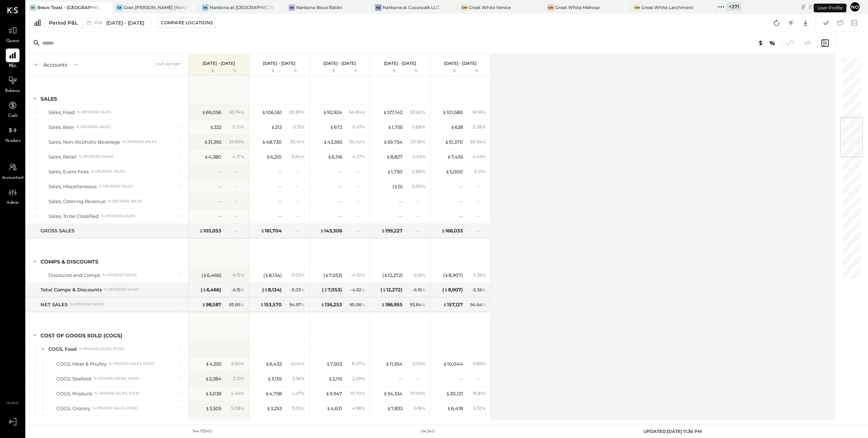
scroll to position [512, 0]
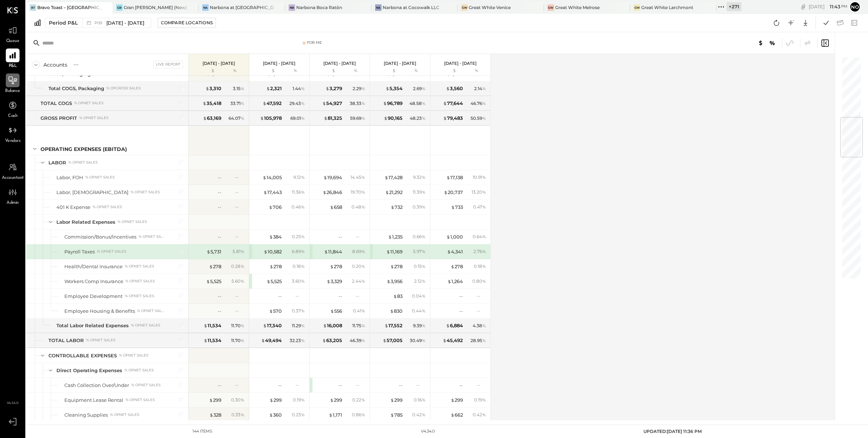
click at [10, 82] on icon at bounding box center [12, 80] width 9 height 9
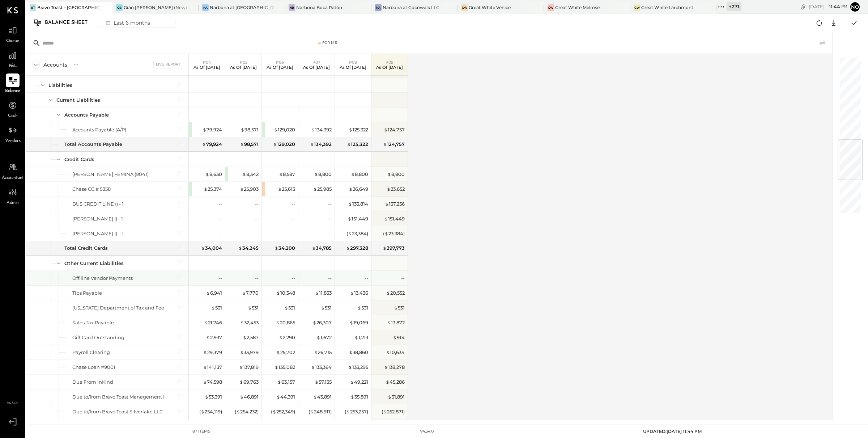
scroll to position [696, 0]
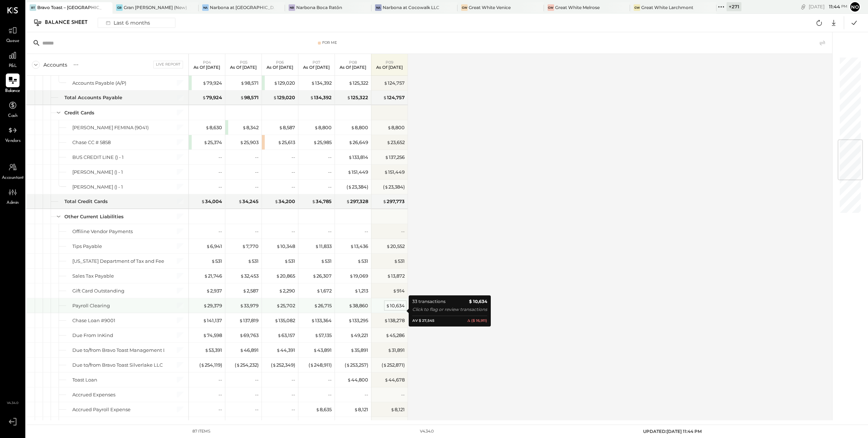
click at [393, 309] on div "$ 10,634" at bounding box center [395, 305] width 19 height 7
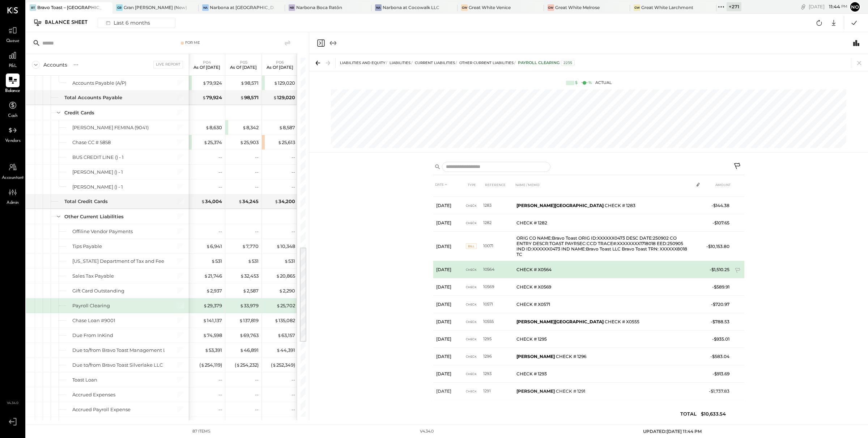
scroll to position [382, 0]
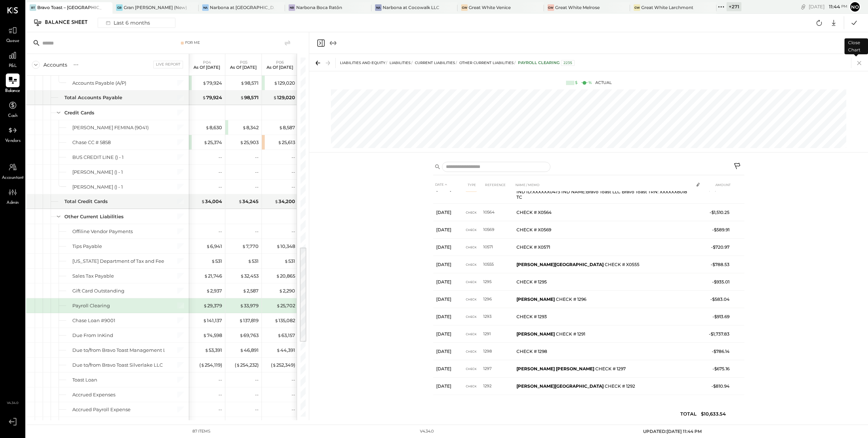
click at [858, 63] on icon at bounding box center [859, 63] width 4 height 4
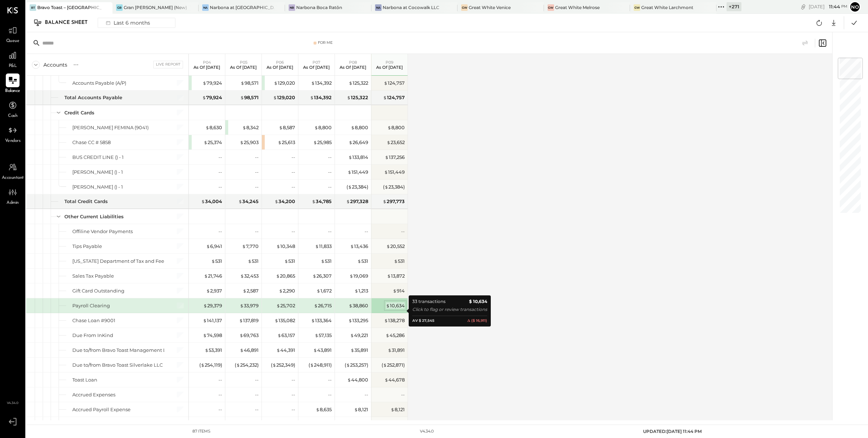
click at [393, 308] on div "$ 10,634" at bounding box center [395, 305] width 19 height 7
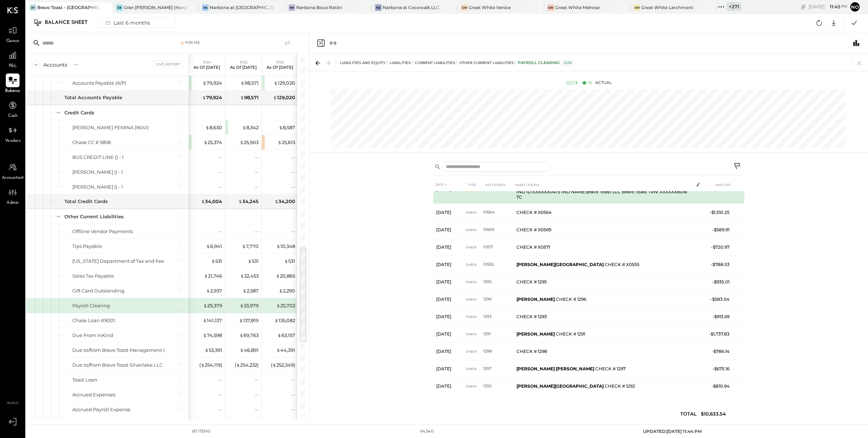
scroll to position [382, 0]
